Goal: Information Seeking & Learning: Learn about a topic

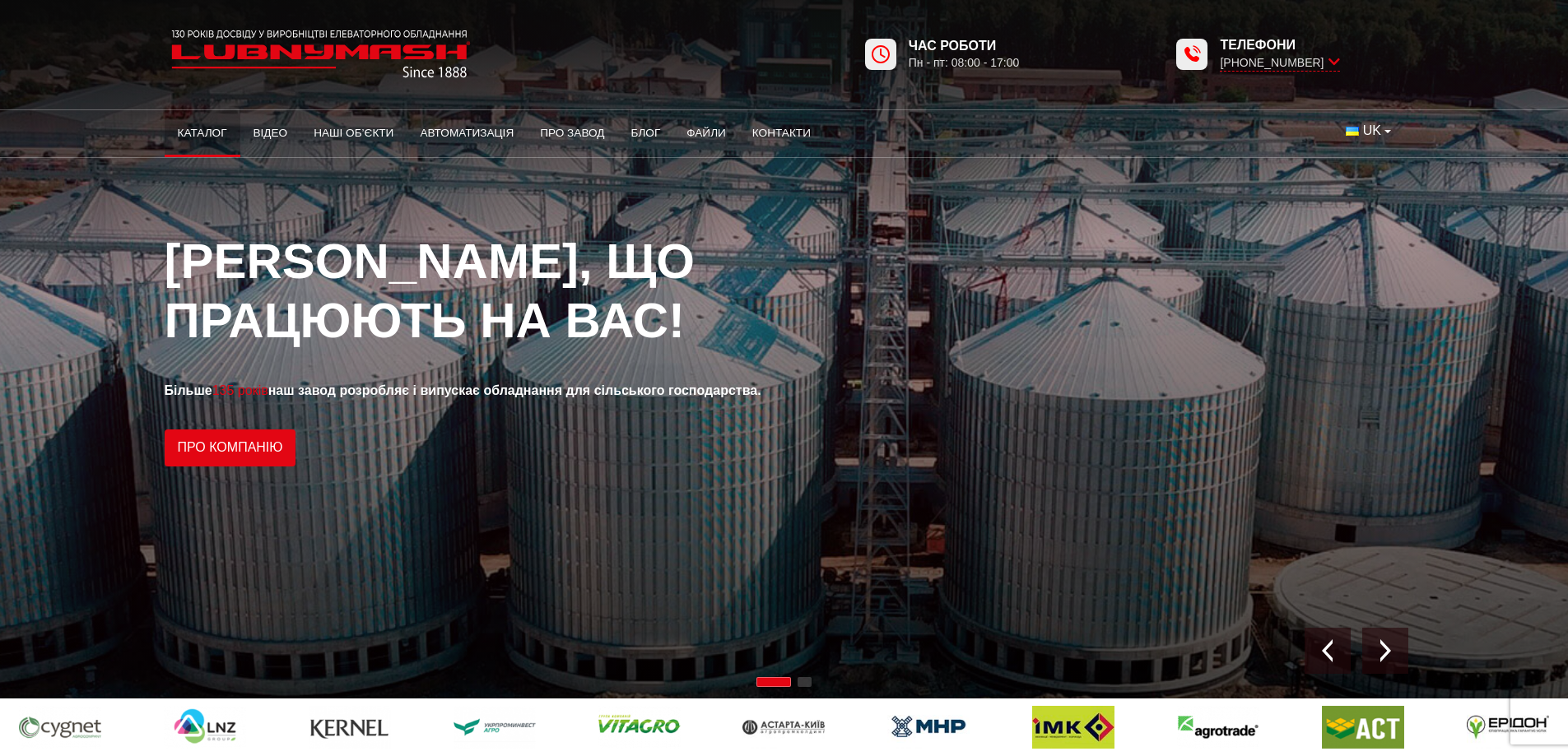
click at [195, 129] on link "Каталог" at bounding box center [202, 133] width 76 height 36
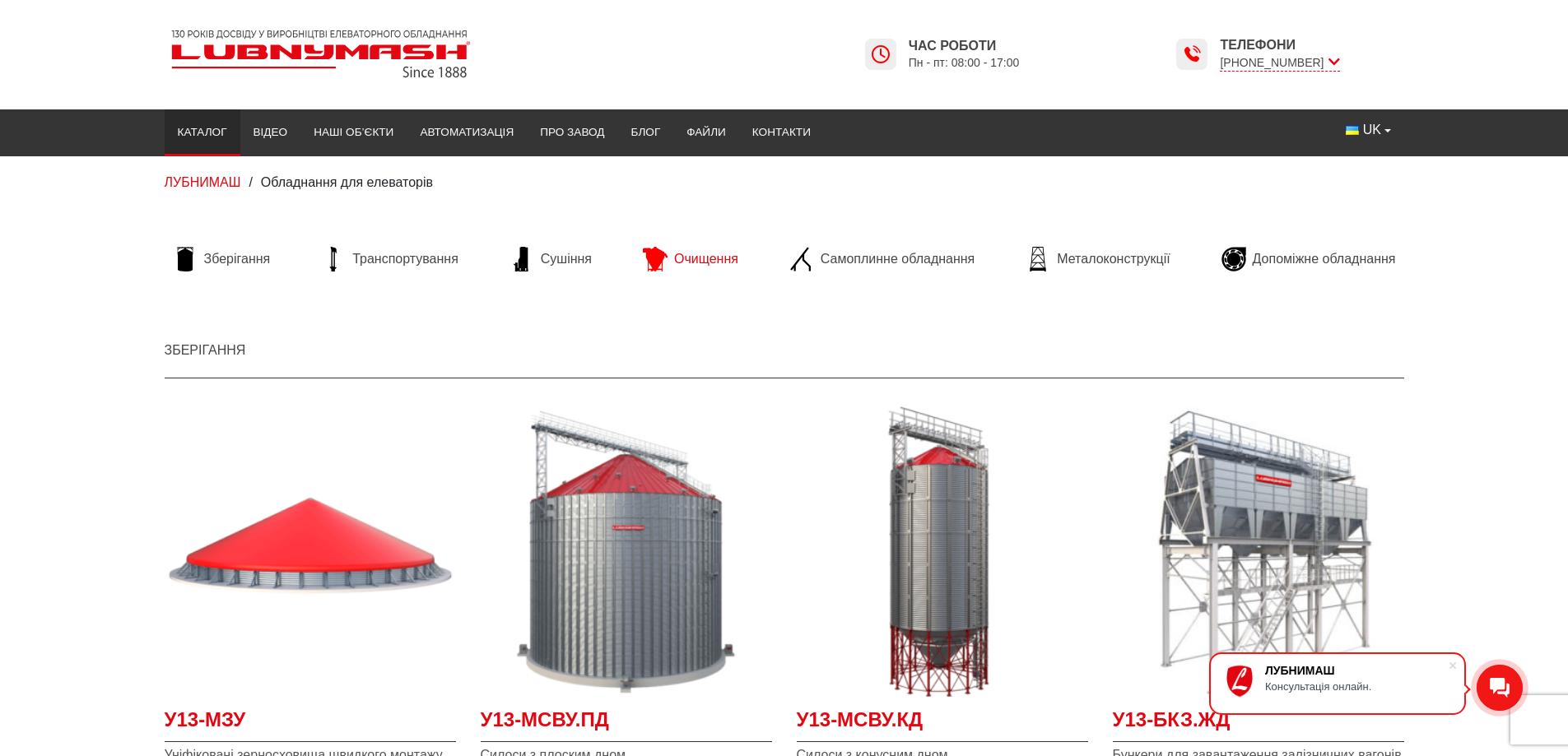
click at [702, 262] on span "Очищення" at bounding box center [706, 259] width 64 height 18
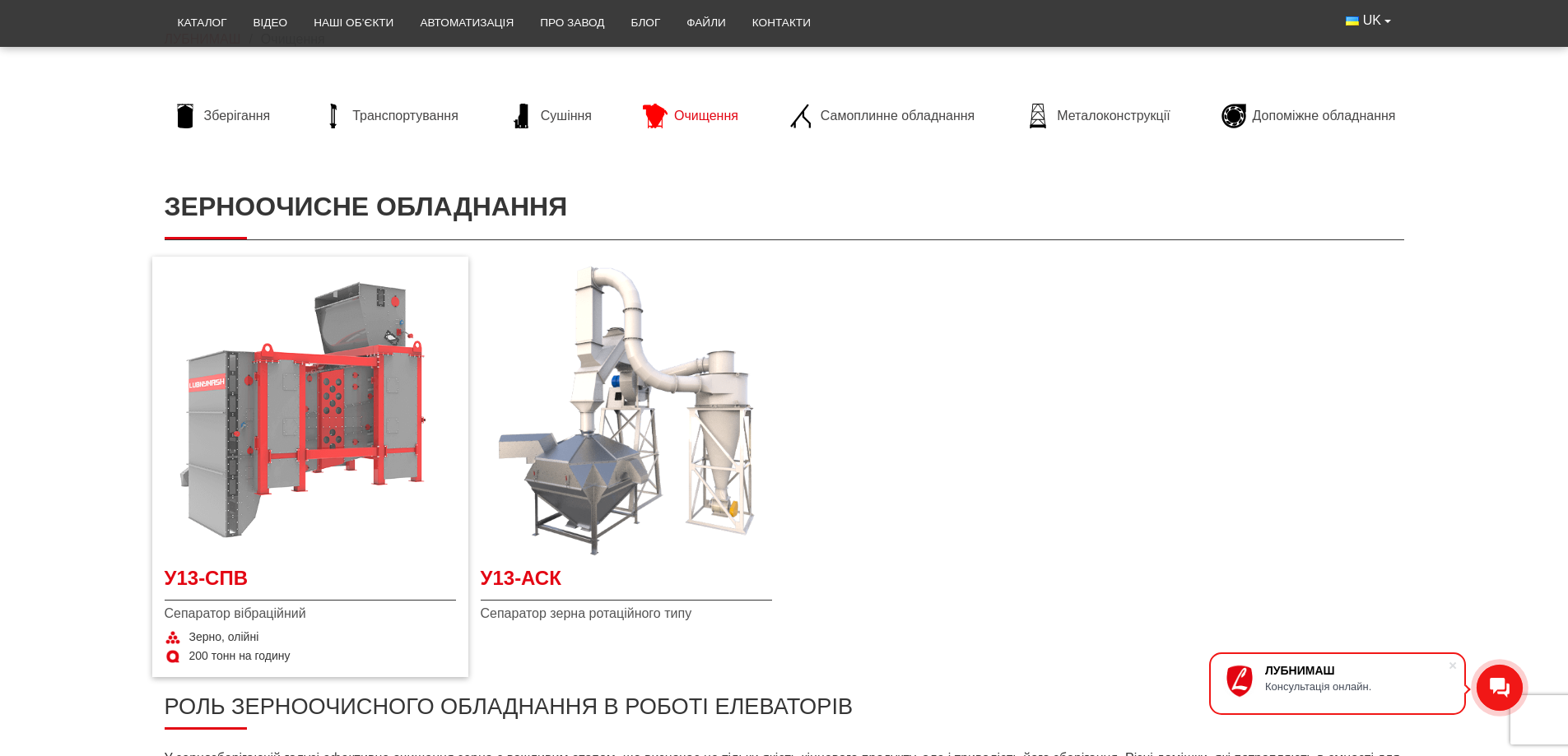
scroll to position [191, 0]
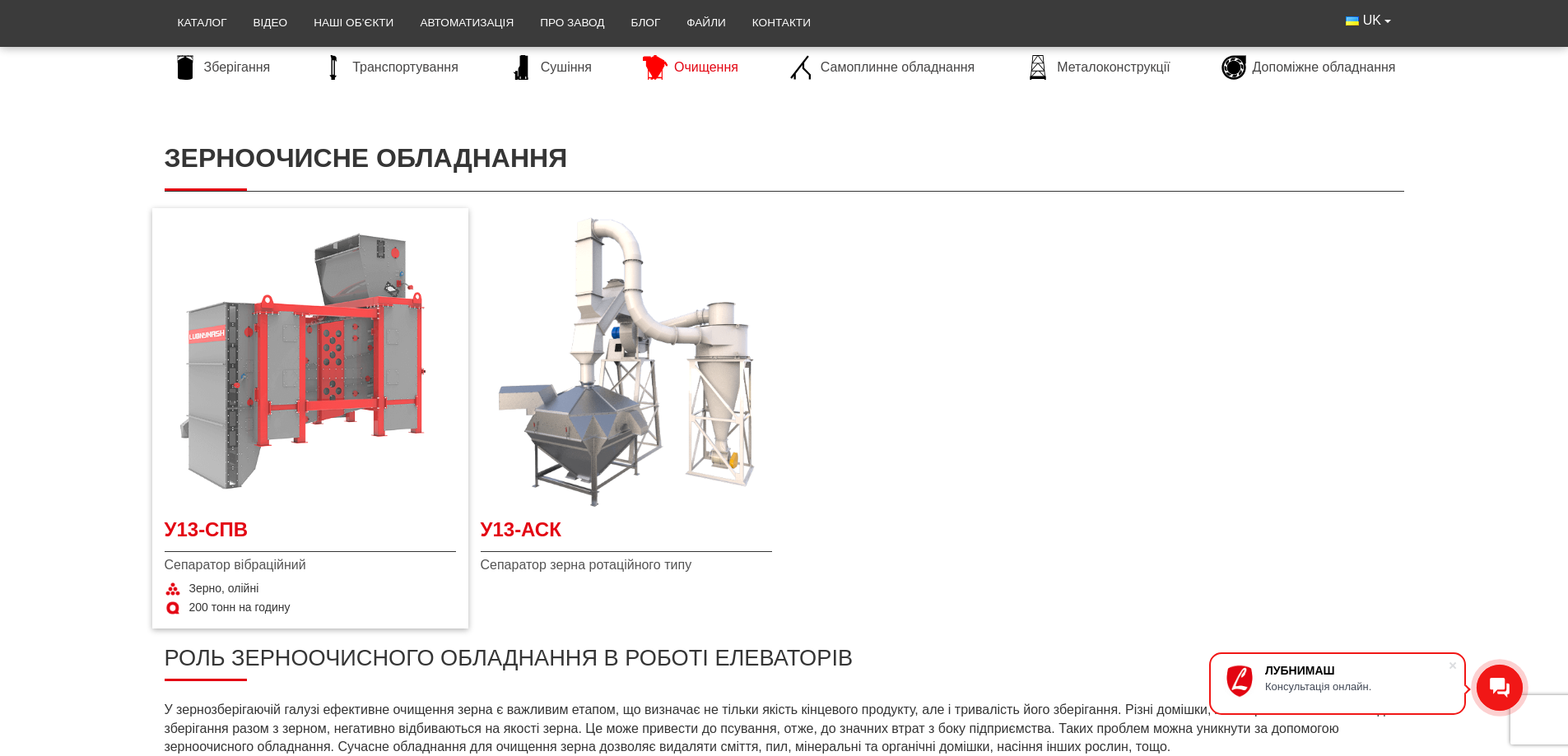
click at [324, 332] on img at bounding box center [310, 361] width 291 height 291
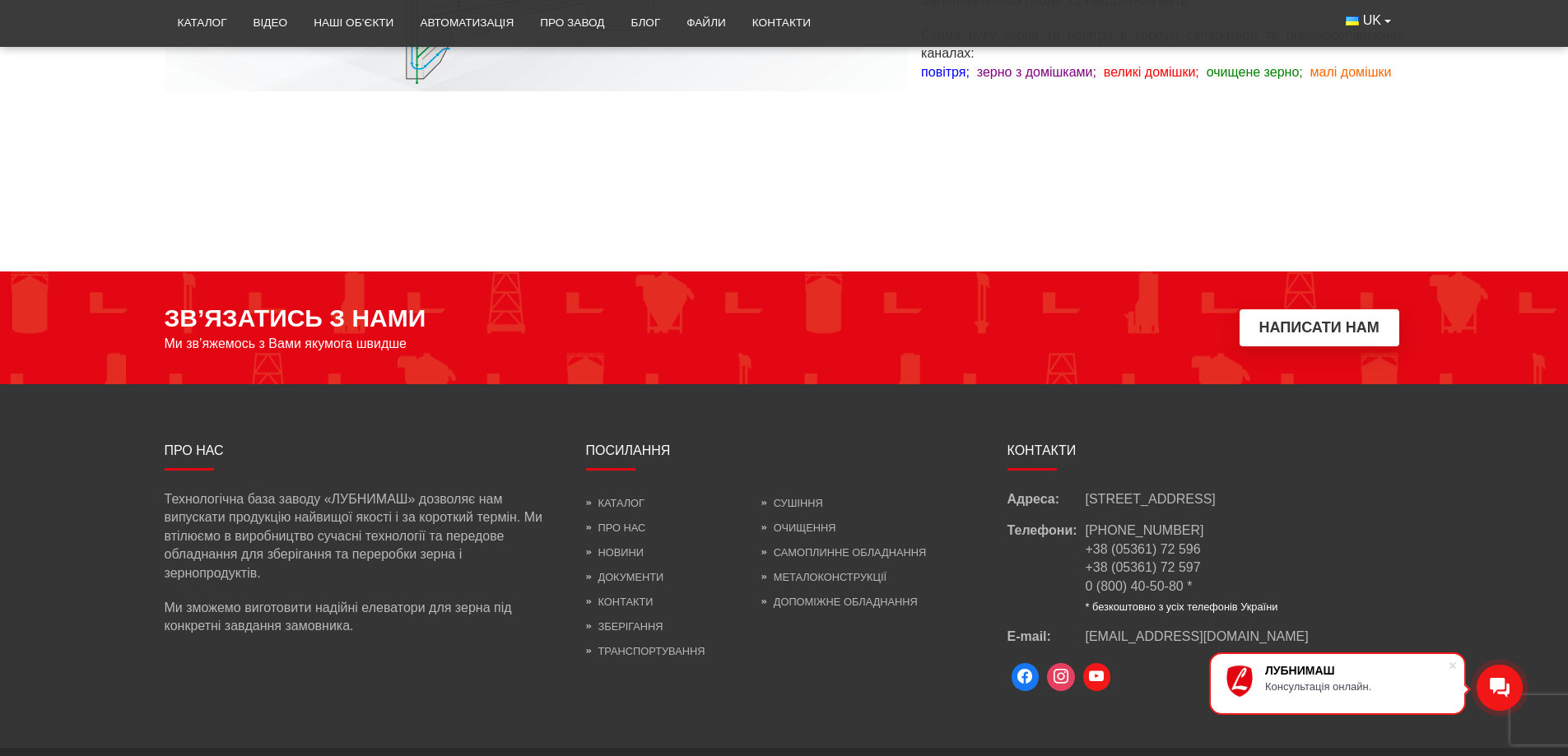
scroll to position [1444, 0]
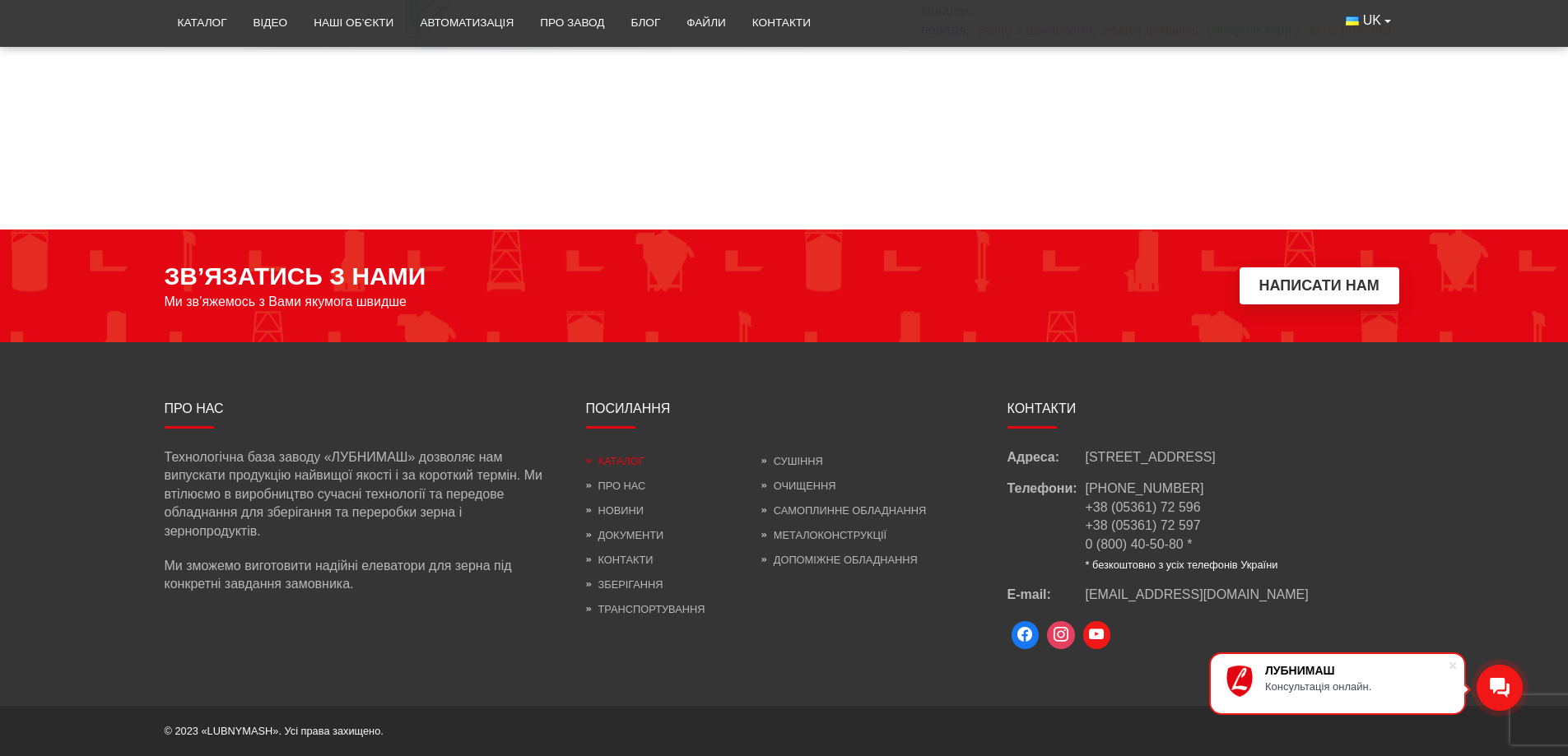
click at [616, 465] on link "Каталог" at bounding box center [615, 462] width 59 height 13
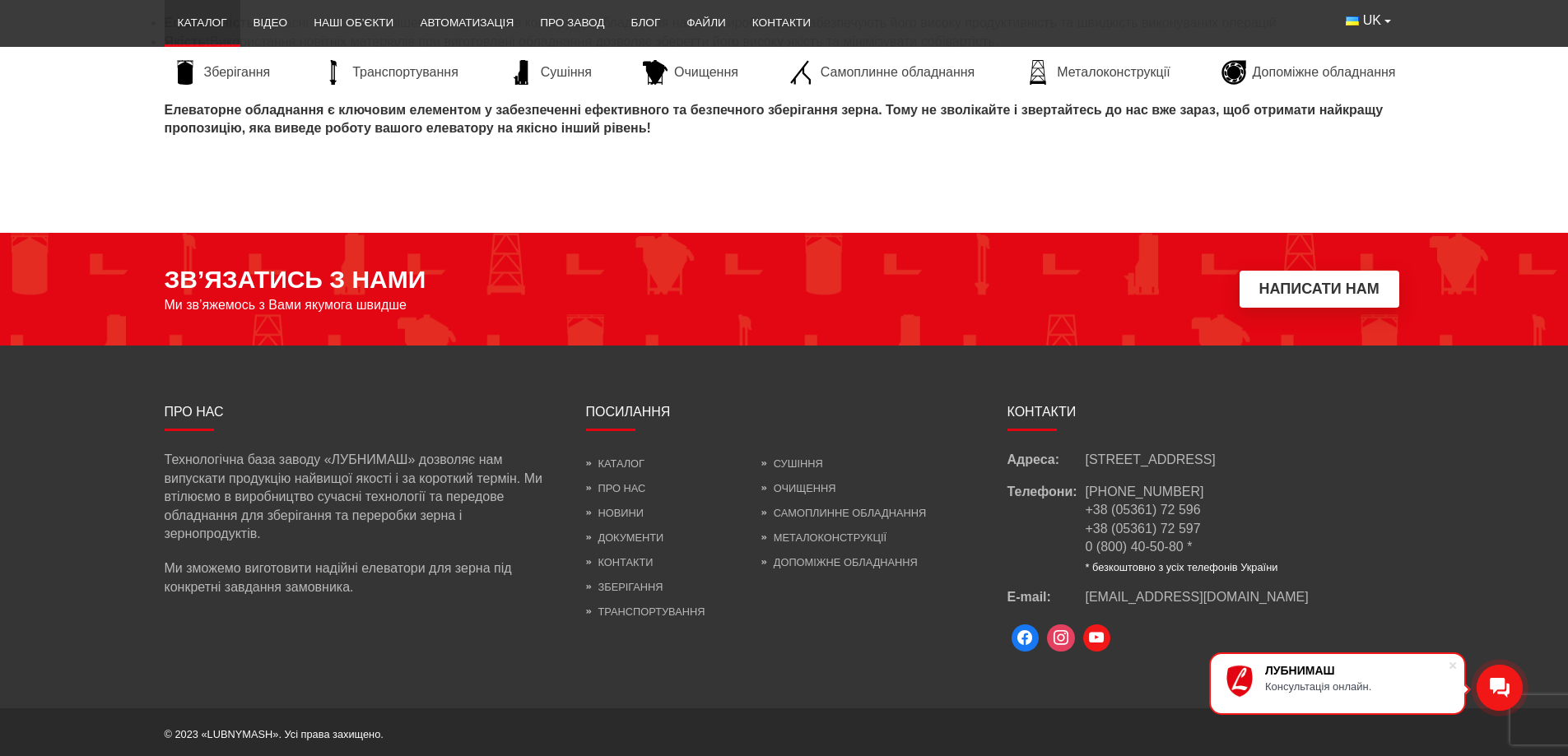
scroll to position [7198, 0]
